Goal: Transaction & Acquisition: Subscribe to service/newsletter

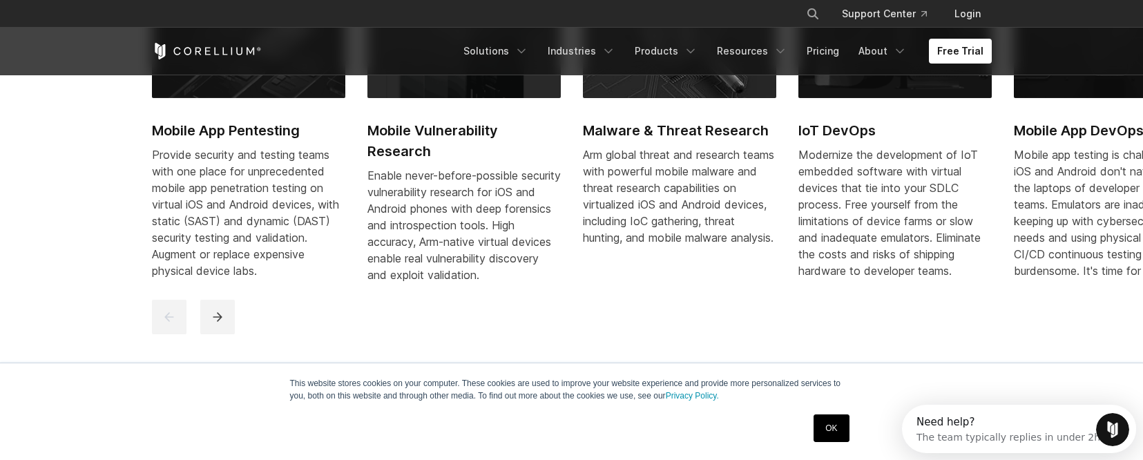
scroll to position [714, 0]
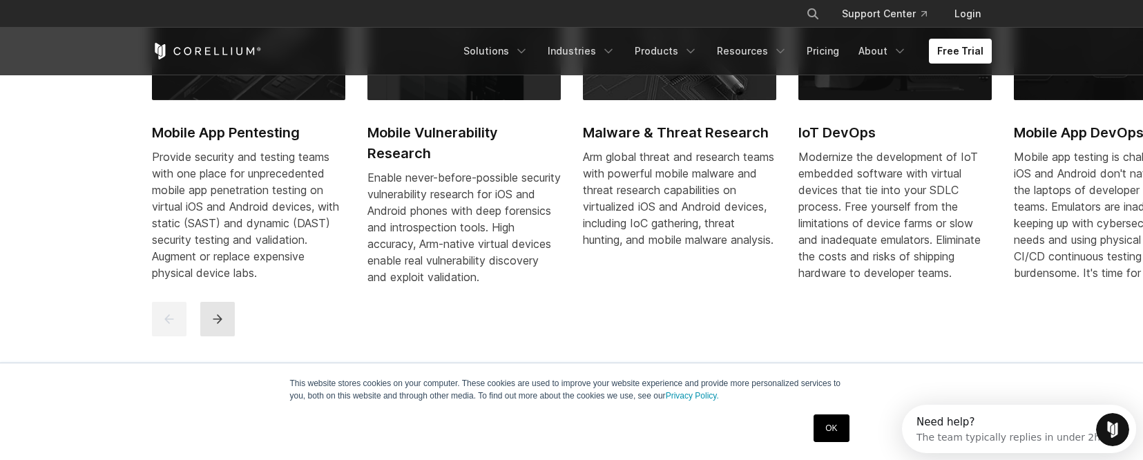
click at [226, 336] on button "next" at bounding box center [217, 319] width 35 height 35
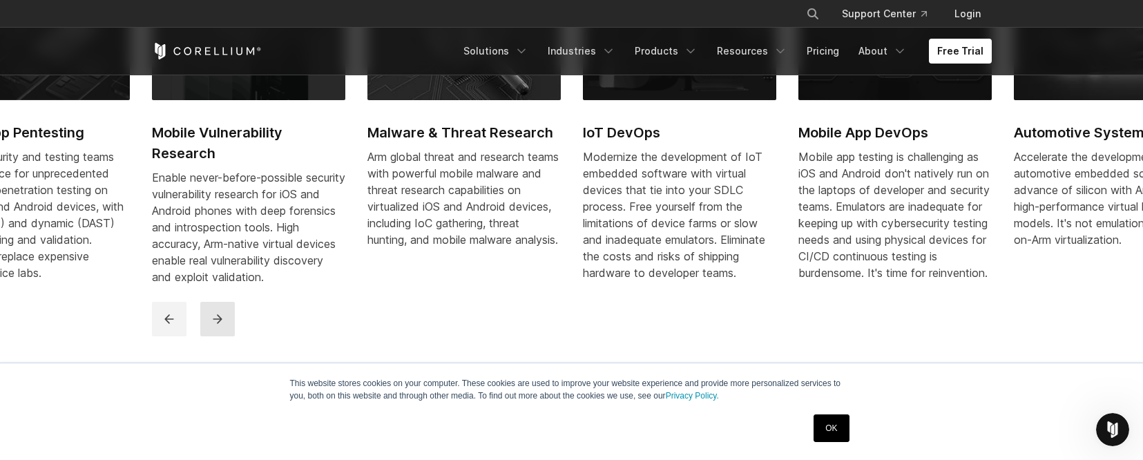
click at [226, 336] on button "next" at bounding box center [217, 319] width 35 height 35
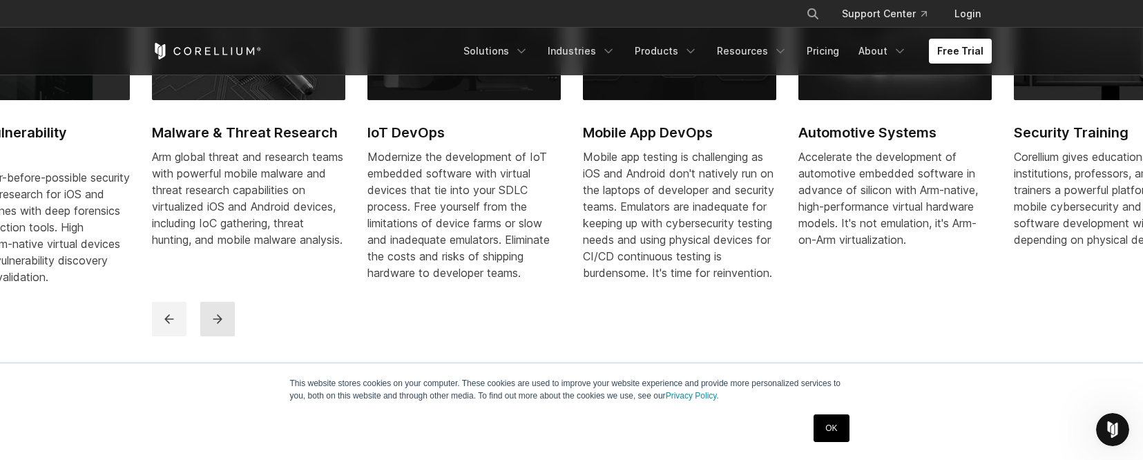
click at [226, 336] on button "next" at bounding box center [217, 319] width 35 height 35
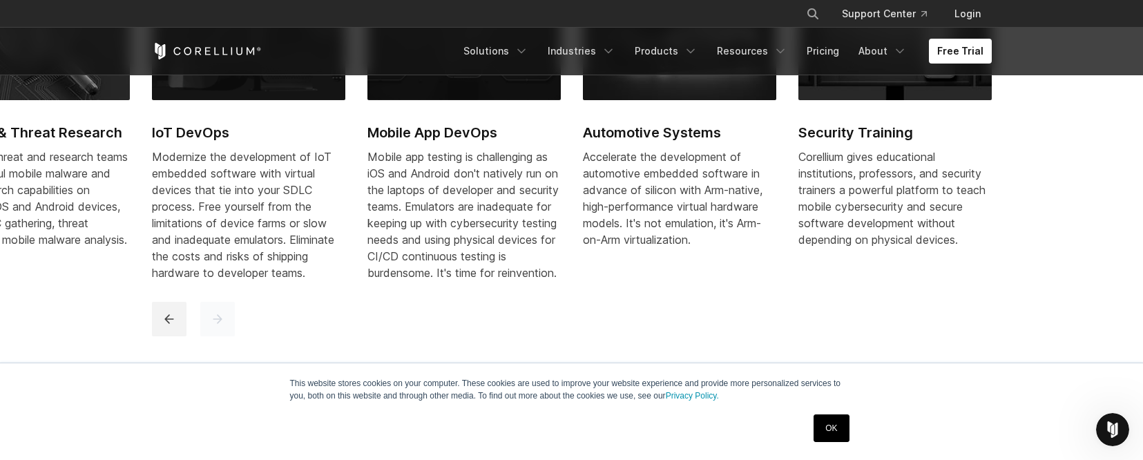
click at [226, 336] on button "next" at bounding box center [217, 319] width 35 height 35
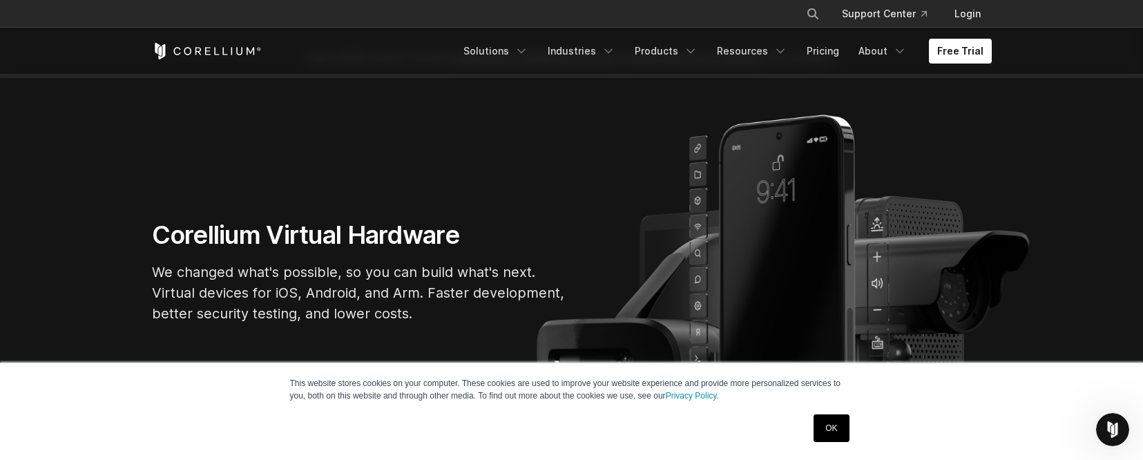
scroll to position [0, 0]
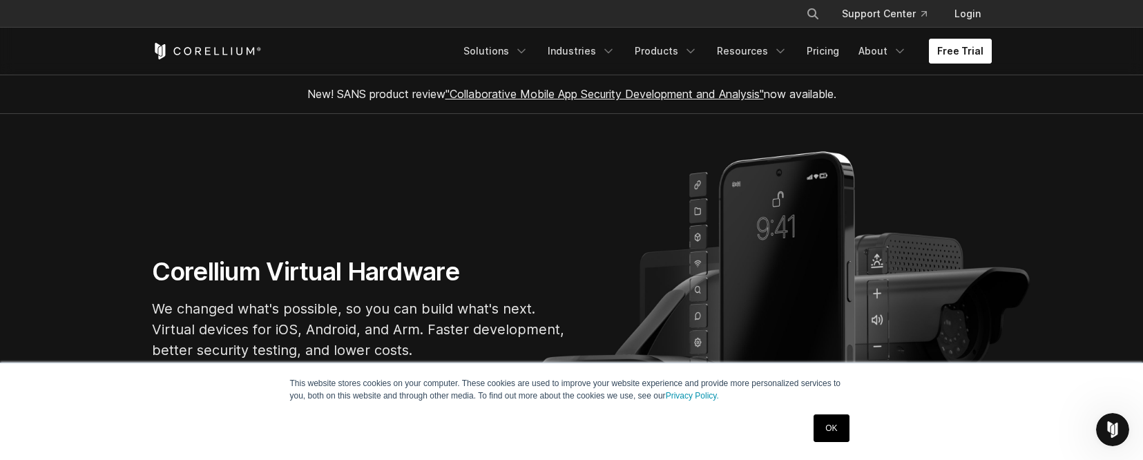
click at [953, 50] on link "Free Trial" at bounding box center [960, 51] width 63 height 25
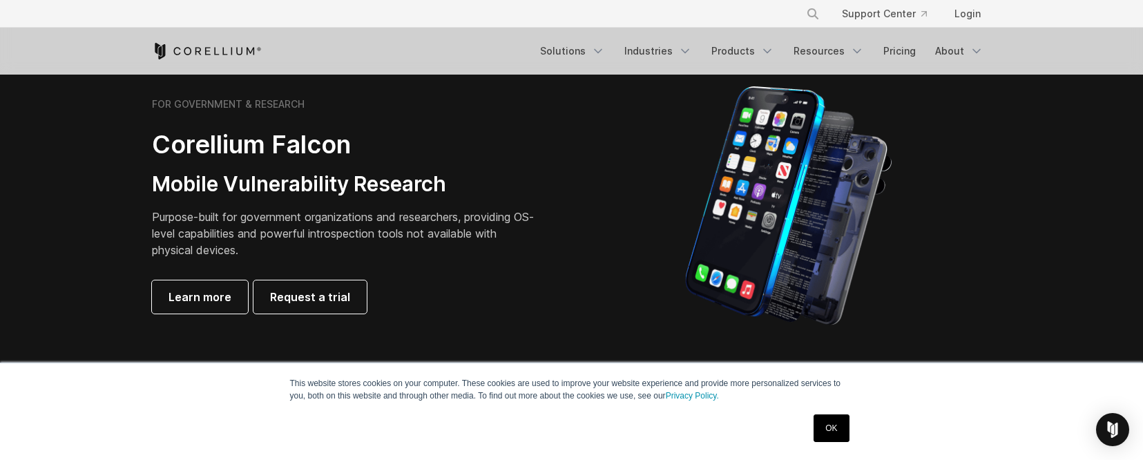
scroll to position [648, 0]
